Goal: Task Accomplishment & Management: Use online tool/utility

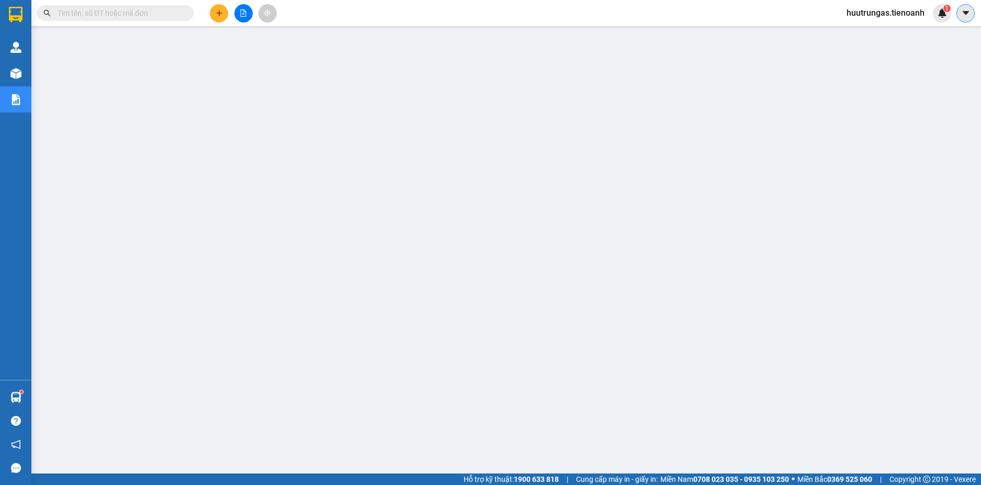
click at [965, 13] on icon "caret-down" at bounding box center [965, 13] width 6 height 4
click at [854, 17] on span "huutrungas.tienoanh" at bounding box center [885, 12] width 95 height 13
click at [860, 29] on span "Đăng xuất" at bounding box center [890, 33] width 73 height 12
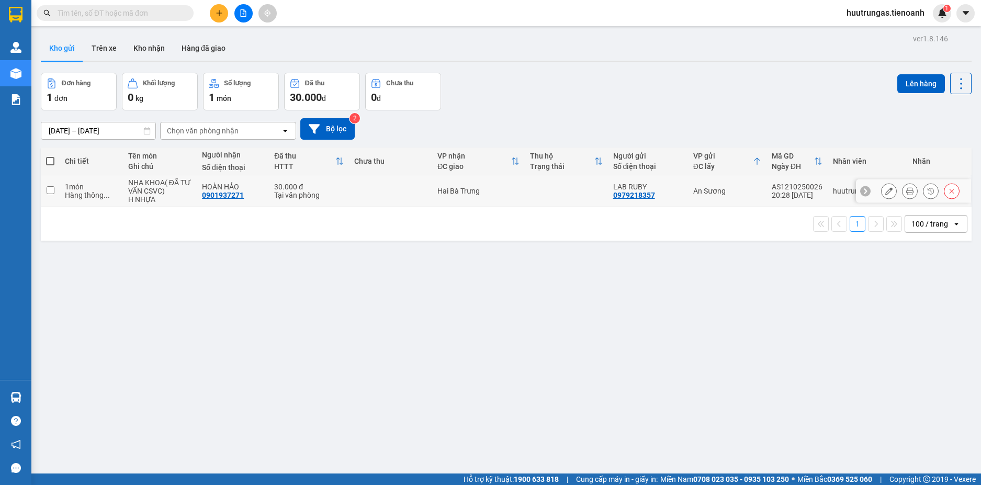
click at [48, 191] on input "checkbox" at bounding box center [51, 190] width 8 height 8
checkbox input "true"
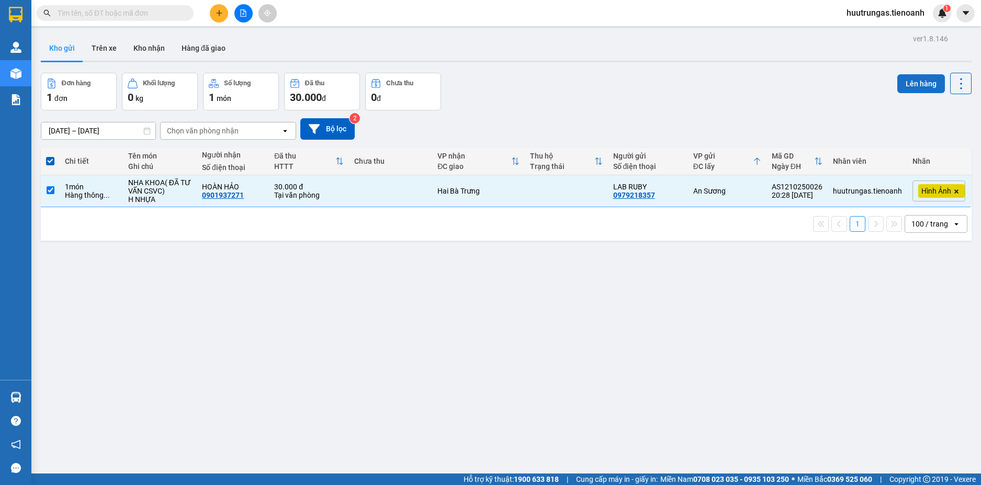
click at [915, 83] on button "Lên hàng" at bounding box center [922, 83] width 48 height 19
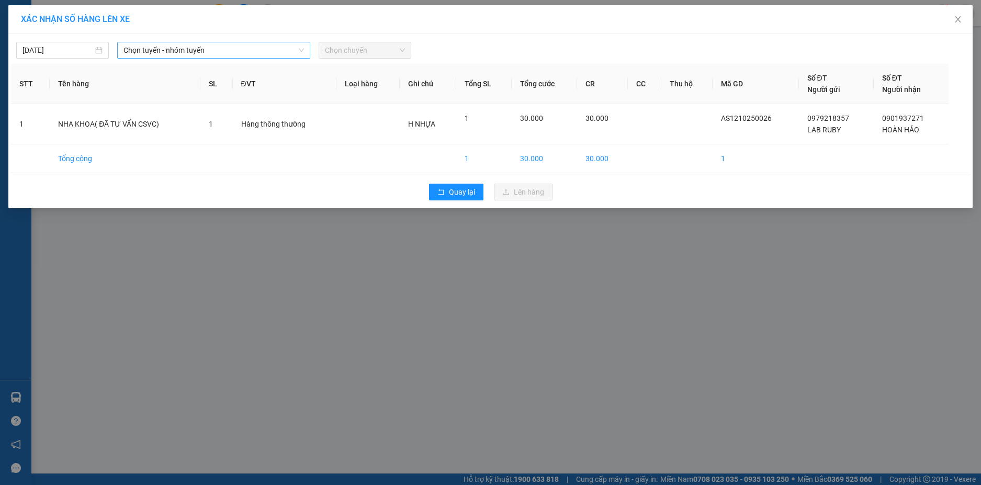
click at [273, 51] on span "Chọn tuyến - nhóm tuyến" at bounding box center [214, 50] width 181 height 16
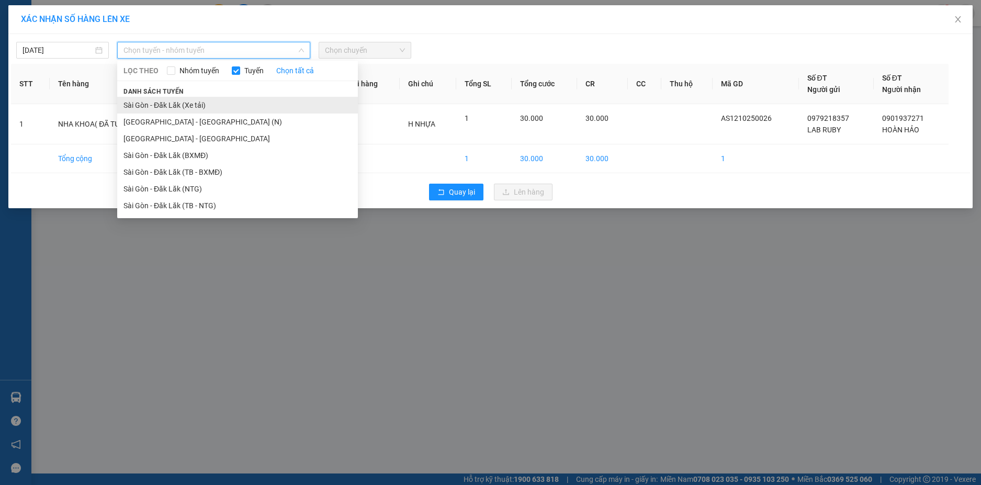
click at [208, 110] on li "Sài Gòn - Đăk Lăk (Xe tải)" at bounding box center [237, 105] width 241 height 17
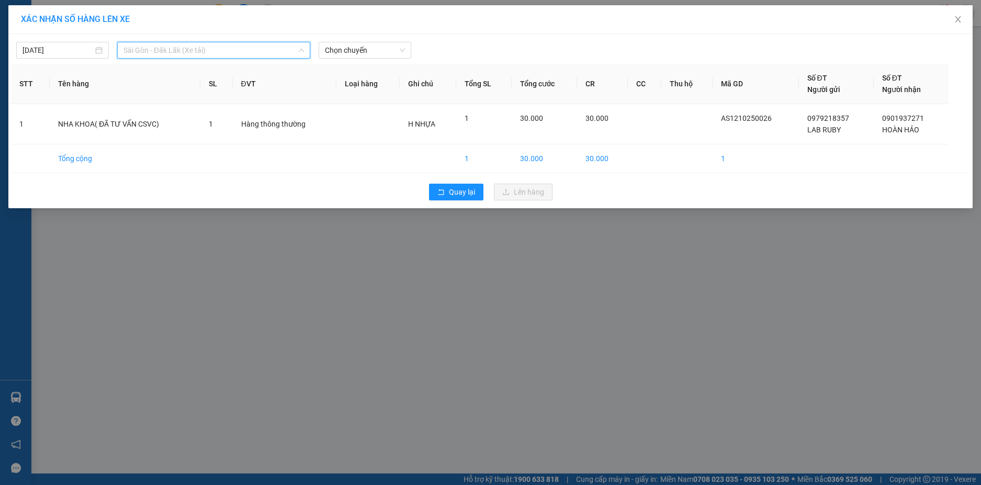
click at [283, 52] on span "Sài Gòn - Đăk Lăk (Xe tải)" at bounding box center [214, 50] width 181 height 16
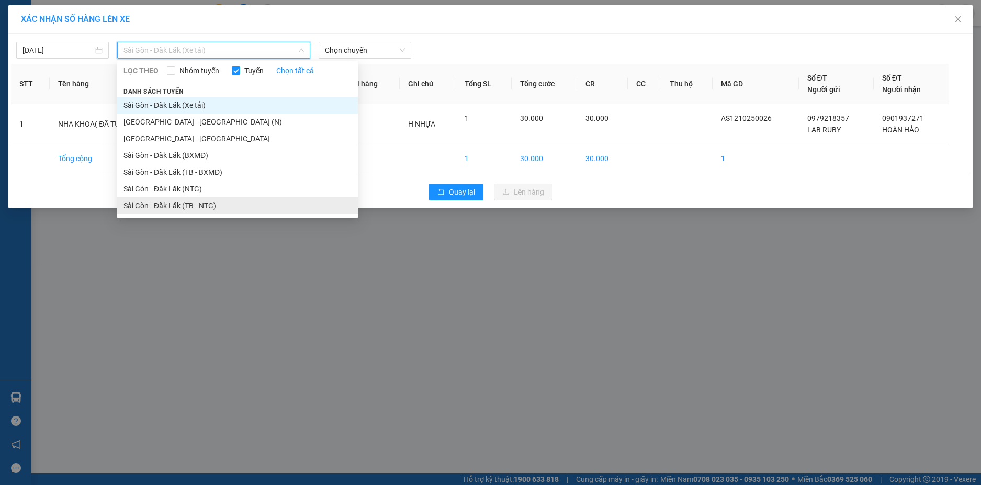
click at [203, 205] on li "Sài Gòn - Đăk Lăk (TB - NTG)" at bounding box center [237, 205] width 241 height 17
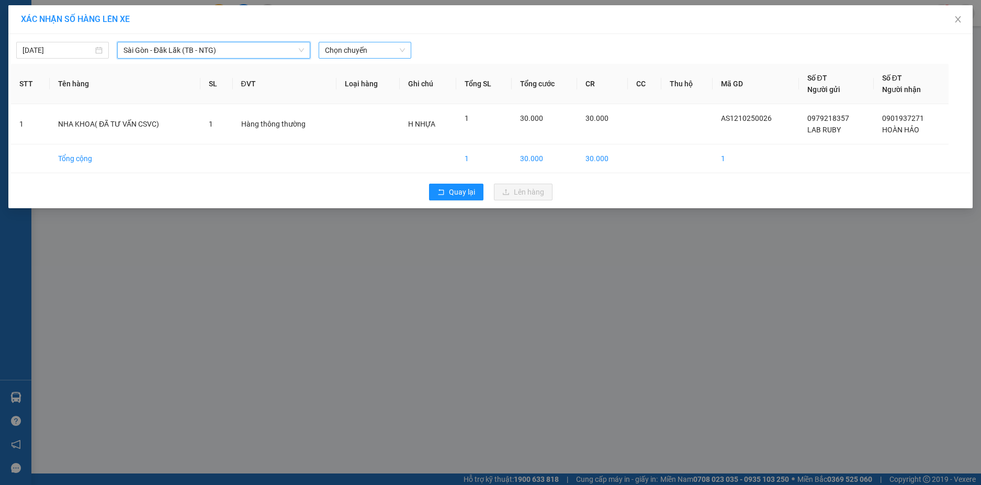
click at [387, 52] on span "Chọn chuyến" at bounding box center [365, 50] width 80 height 16
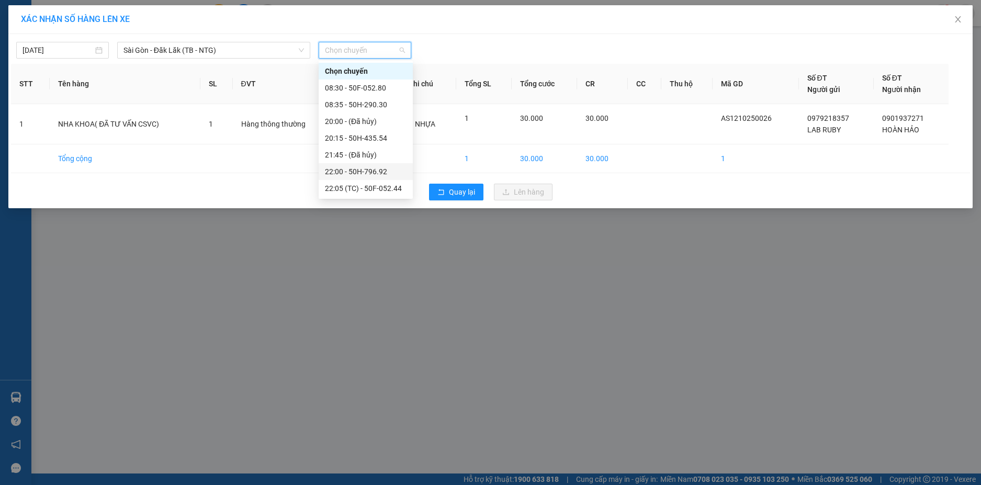
click at [368, 171] on div "22:00 - 50H-796.92" at bounding box center [366, 172] width 82 height 12
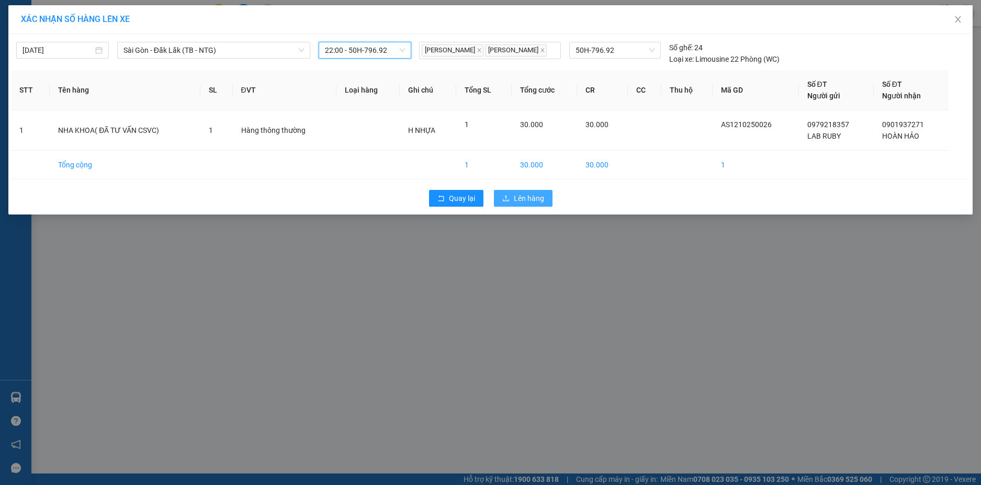
click at [526, 193] on span "Lên hàng" at bounding box center [529, 199] width 30 height 12
